Goal: Check status: Check status

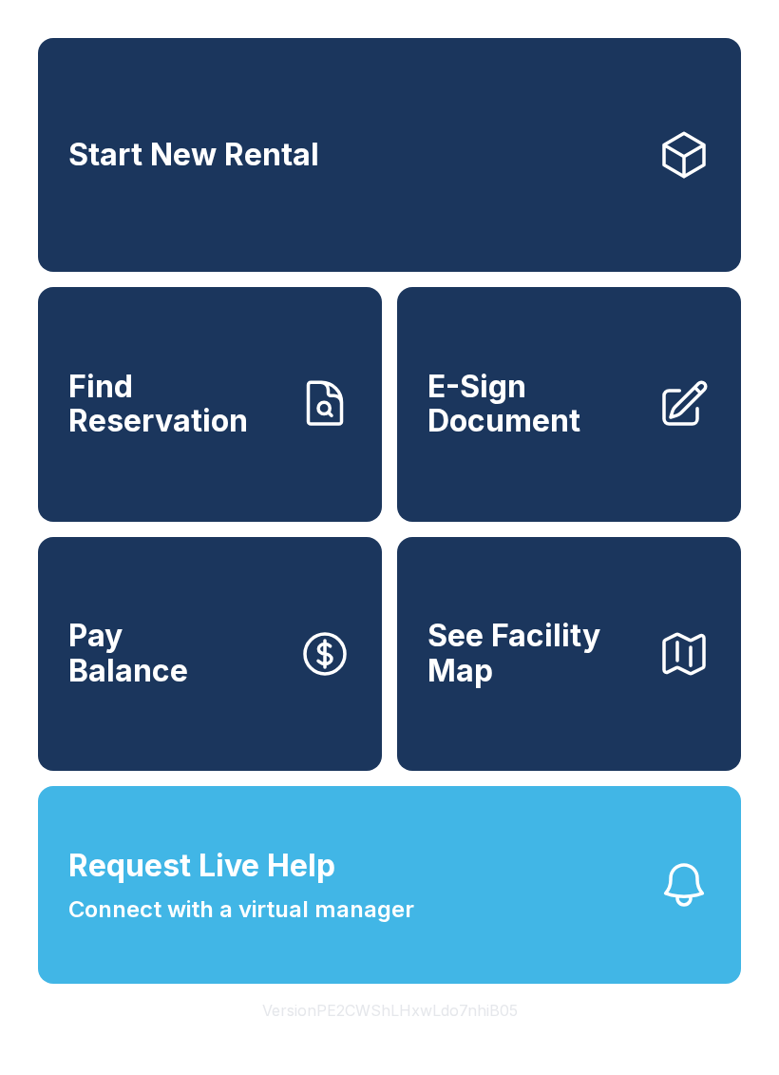
click at [403, 914] on span "Request Live Help Connect with a virtual manager" at bounding box center [241, 885] width 346 height 84
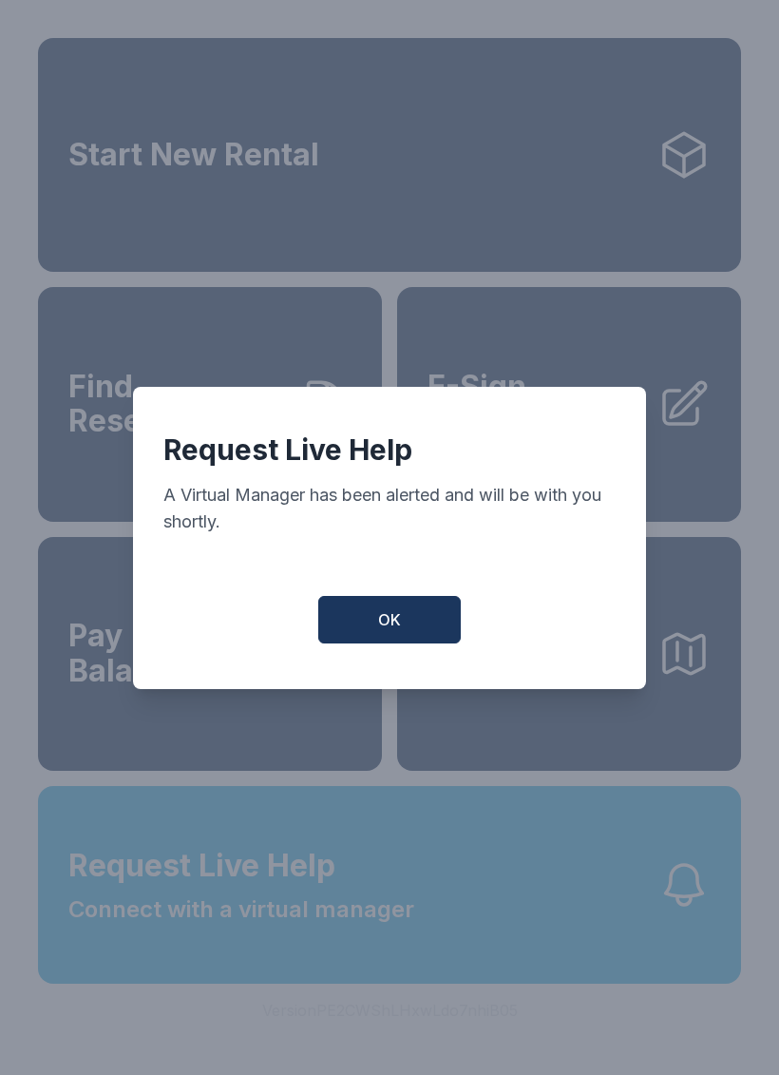
click at [418, 639] on button "OK" at bounding box center [389, 620] width 143 height 48
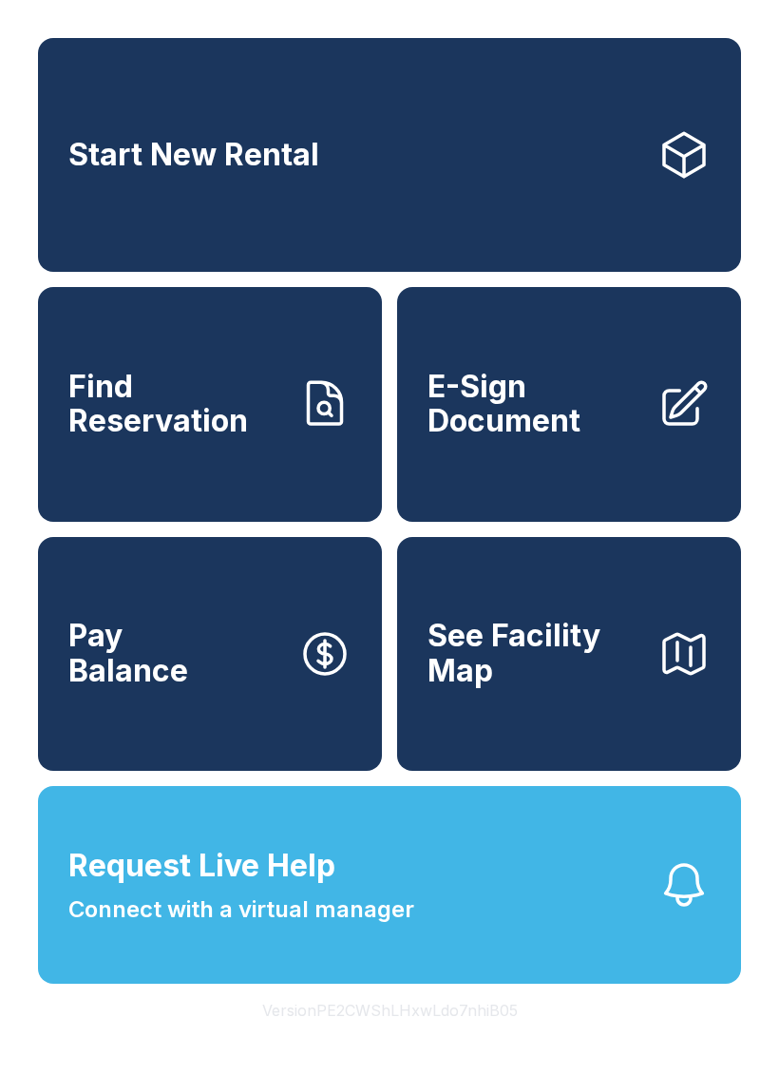
click at [258, 888] on span "Request Live Help" at bounding box center [201, 866] width 267 height 46
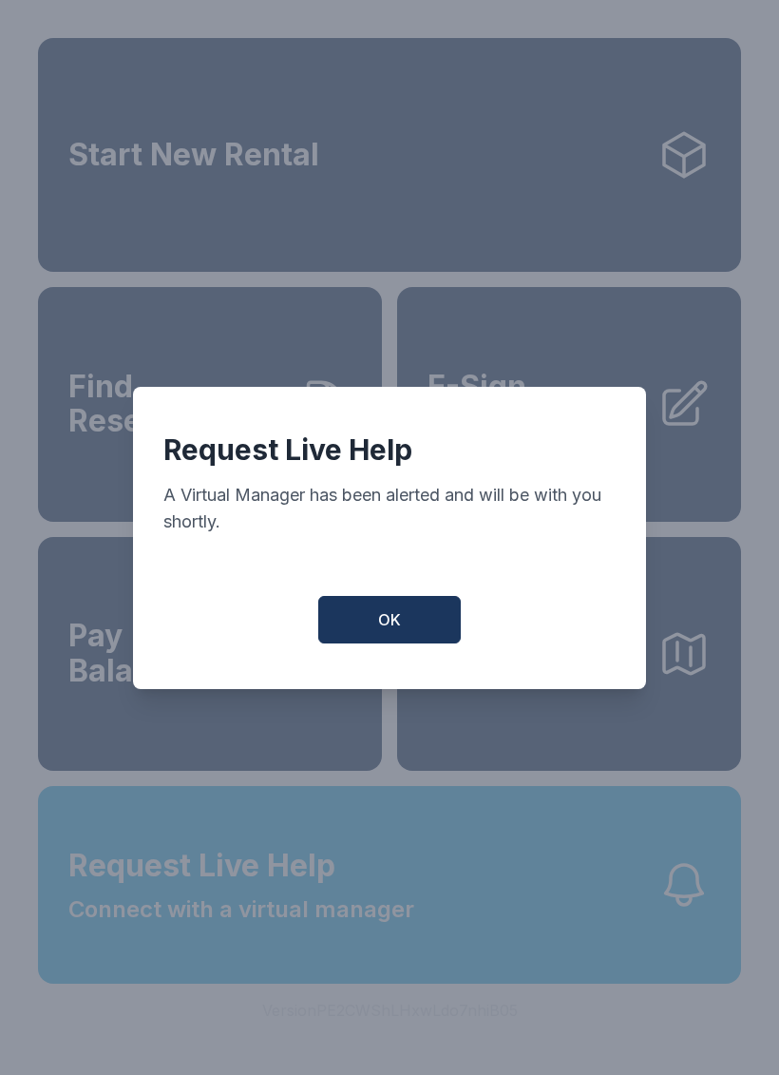
click at [413, 643] on button "OK" at bounding box center [389, 620] width 143 height 48
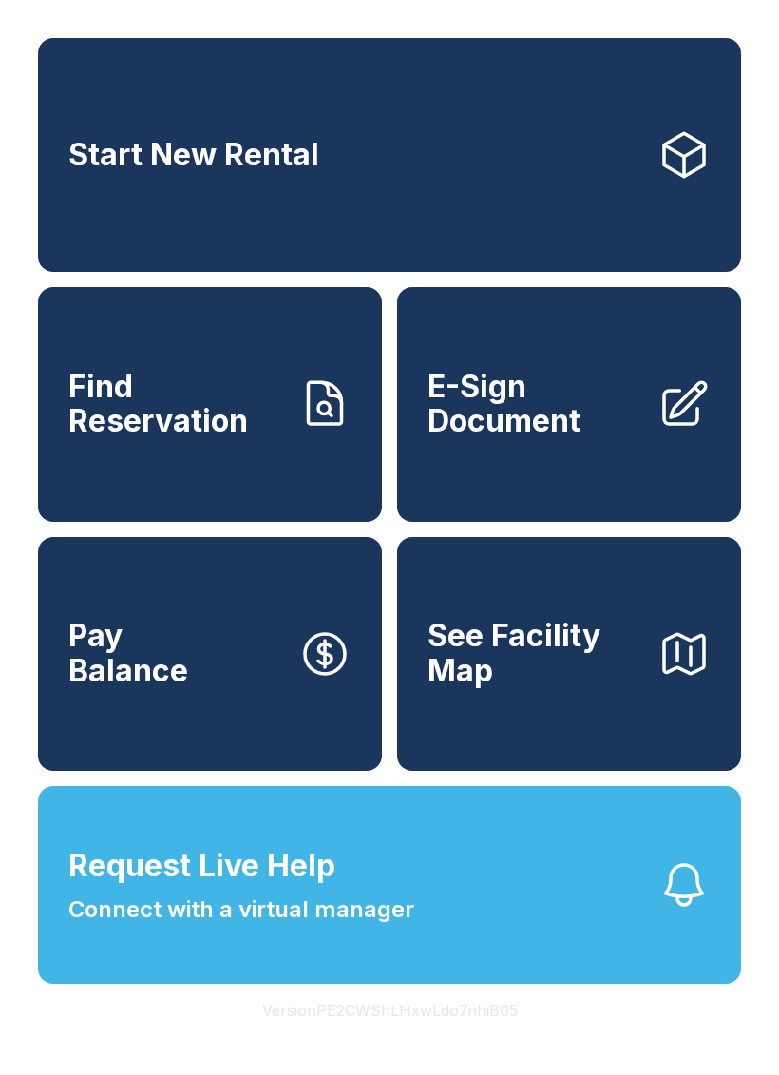
click at [232, 421] on span "Find Reservation" at bounding box center [175, 404] width 215 height 69
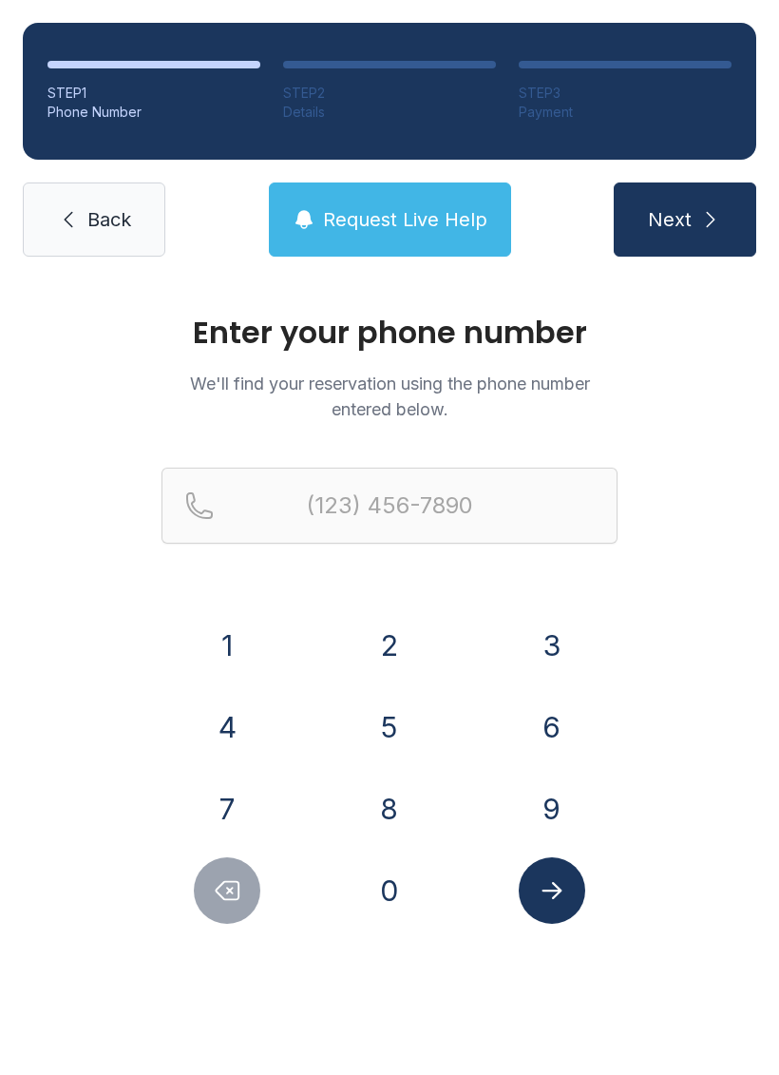
click at [504, 348] on h1 "Enter your phone number" at bounding box center [390, 332] width 456 height 30
click at [477, 373] on p "We'll find your reservation using the phone number entered below." at bounding box center [390, 396] width 456 height 51
click at [477, 372] on p "We'll find your reservation using the phone number entered below." at bounding box center [390, 396] width 456 height 51
click at [527, 371] on p "We'll find your reservation using the phone number entered below." at bounding box center [390, 396] width 456 height 51
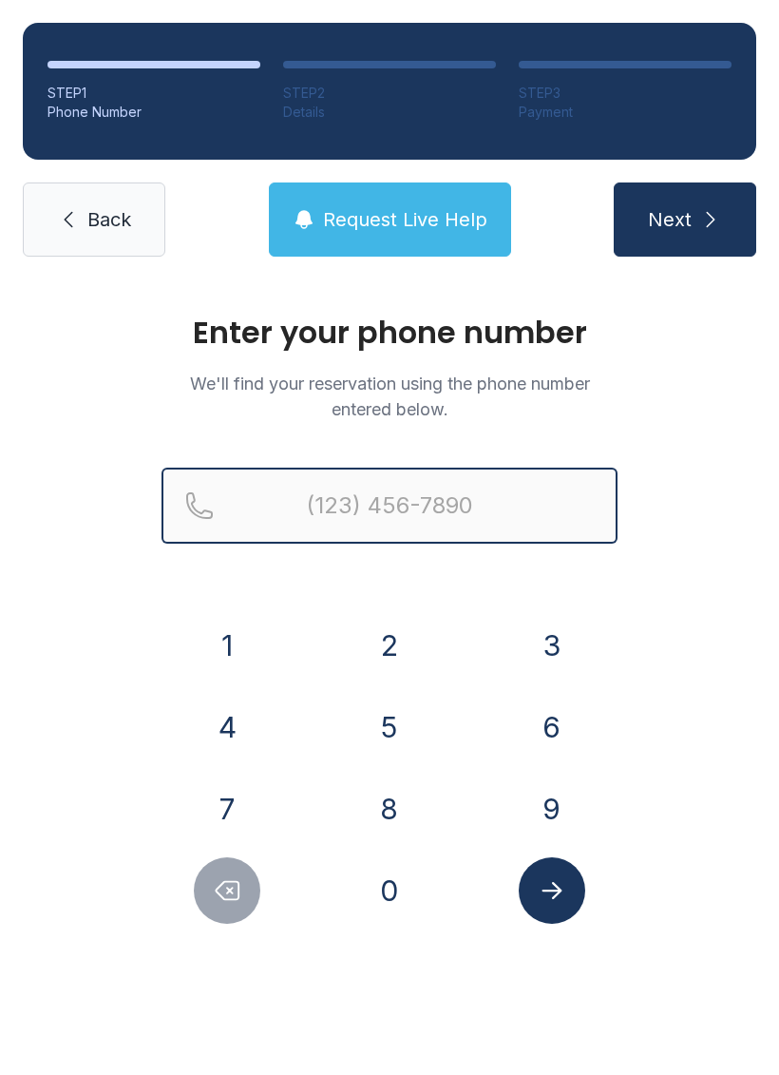
click at [233, 502] on input "Reservation phone number" at bounding box center [390, 505] width 456 height 76
type input "[PHONE_NUMBER]"
click at [684, 219] on button "Next" at bounding box center [685, 219] width 143 height 74
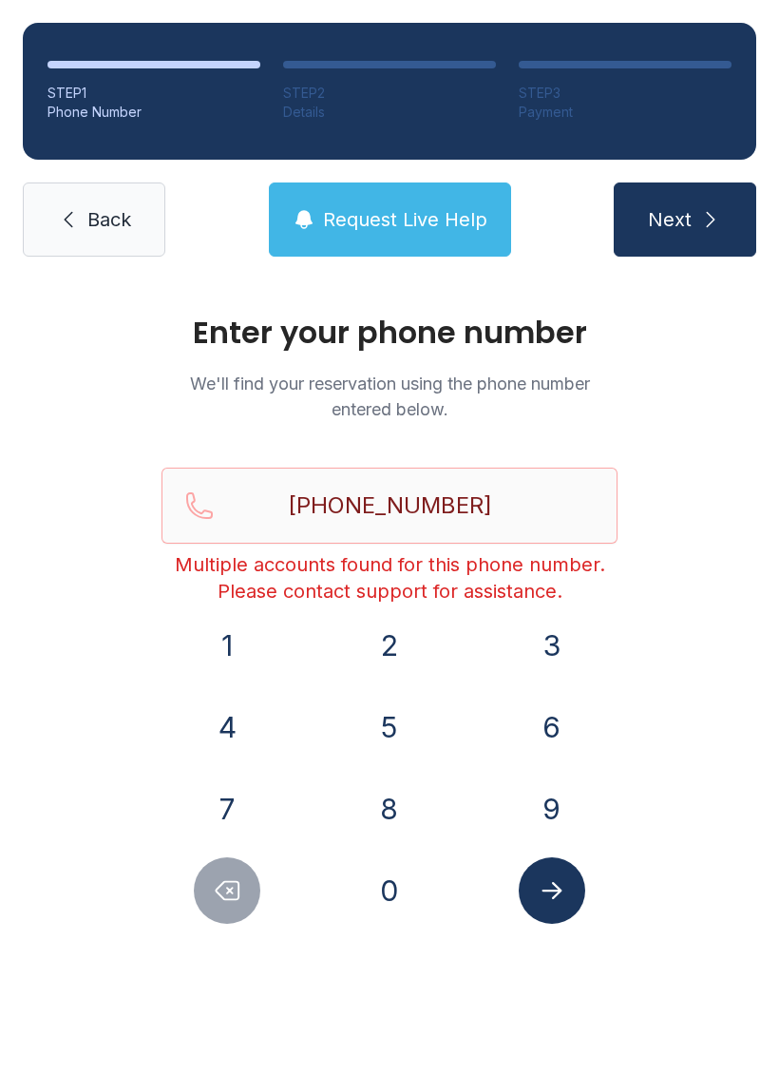
click at [422, 196] on button "Request Live Help" at bounding box center [390, 219] width 242 height 74
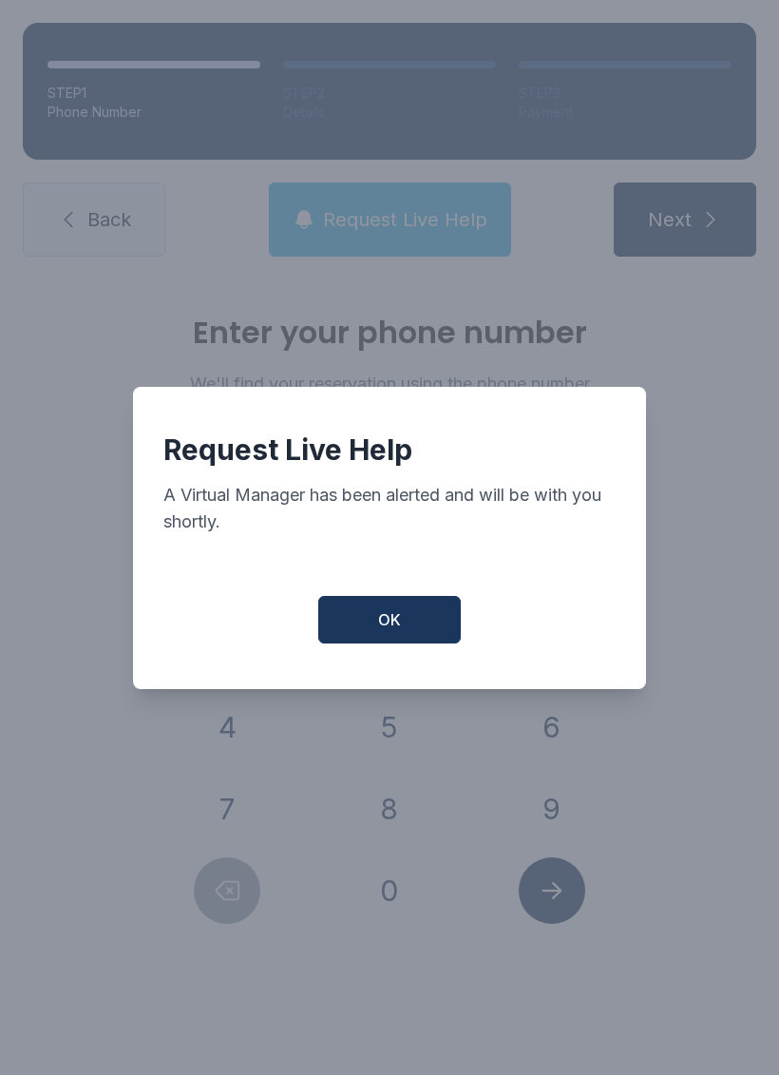
click at [410, 628] on button "OK" at bounding box center [389, 620] width 143 height 48
